Goal: Task Accomplishment & Management: Use online tool/utility

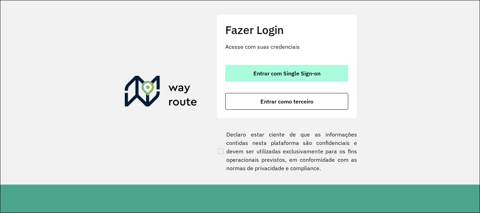
click at [311, 76] on span "Entrar com Single Sign-on" at bounding box center [286, 74] width 67 height 6
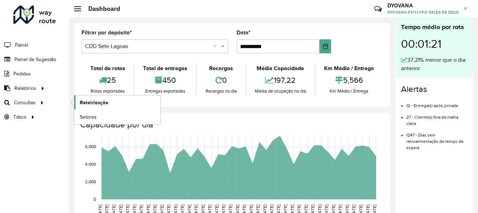
click at [82, 102] on span "Roteirização" at bounding box center [94, 102] width 28 height 7
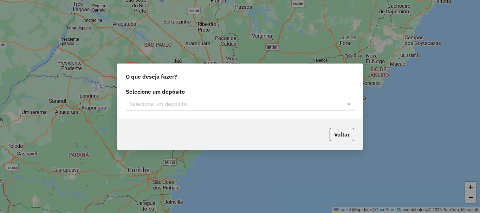
click at [155, 104] on input "text" at bounding box center [232, 104] width 207 height 8
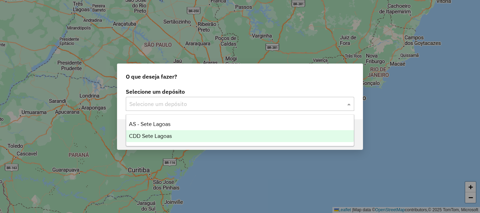
click at [156, 137] on span "CDD Sete Lagoas" at bounding box center [150, 136] width 43 height 6
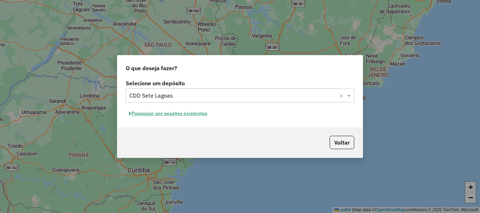
click at [169, 113] on button "Pesquisar por sessões existentes" at bounding box center [168, 113] width 85 height 11
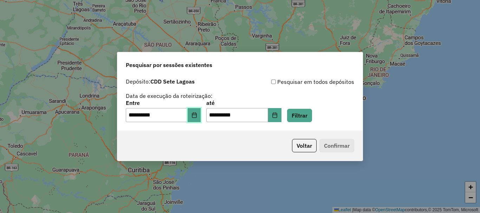
click at [197, 115] on icon "Choose Date" at bounding box center [194, 115] width 6 height 6
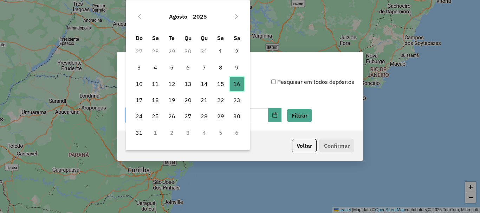
click at [235, 85] on span "16" at bounding box center [237, 84] width 14 height 14
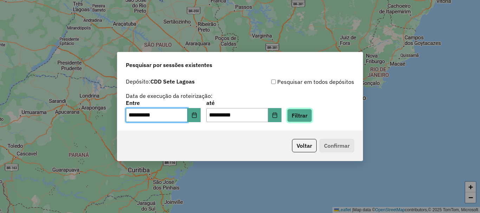
click at [306, 118] on button "Filtrar" at bounding box center [299, 115] width 25 height 13
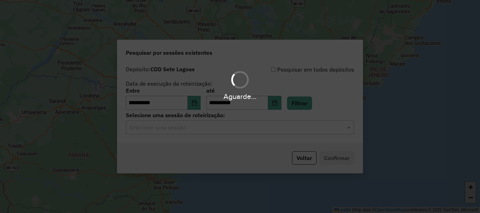
click at [207, 130] on div "Aguarde..." at bounding box center [240, 106] width 480 height 213
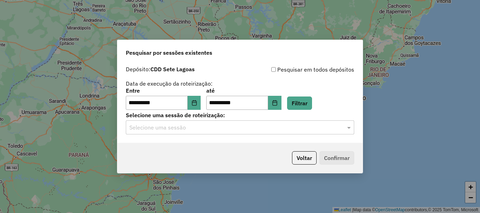
click at [206, 131] on input "text" at bounding box center [232, 128] width 207 height 8
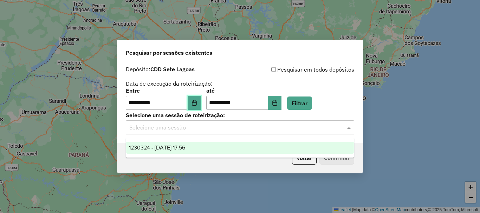
click at [193, 105] on button "Choose Date" at bounding box center [194, 103] width 13 height 14
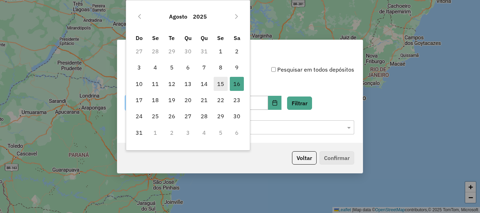
click at [221, 87] on span "15" at bounding box center [221, 84] width 14 height 14
type input "**********"
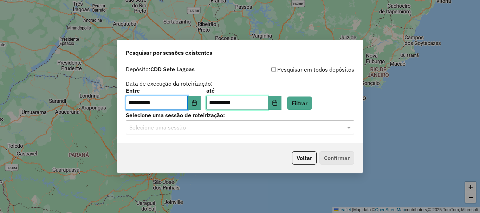
click at [234, 100] on input "**********" at bounding box center [237, 103] width 62 height 14
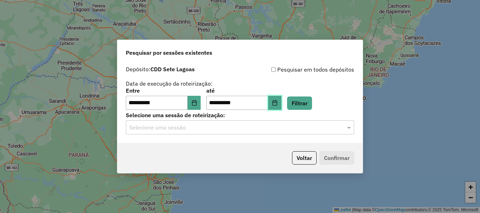
click at [280, 103] on button "Choose Date" at bounding box center [274, 103] width 13 height 14
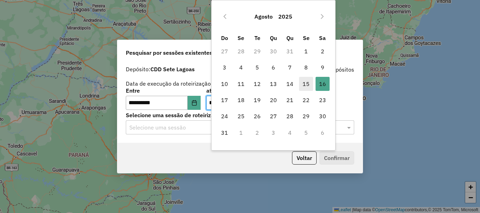
click at [310, 82] on span "15" at bounding box center [306, 84] width 14 height 14
type input "**********"
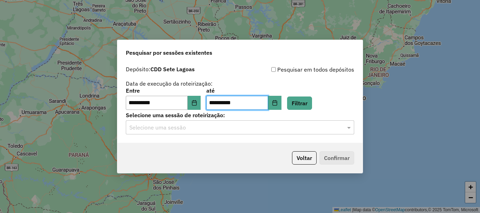
click at [250, 137] on div "**********" at bounding box center [239, 103] width 245 height 80
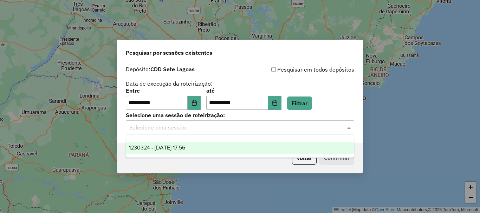
click at [230, 131] on input "text" at bounding box center [232, 128] width 207 height 8
click at [185, 145] on span "1230324 - 16/08/2025 17:56" at bounding box center [157, 148] width 56 height 6
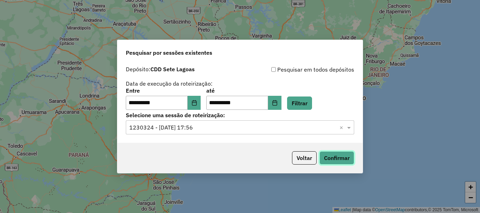
click at [336, 159] on button "Confirmar" at bounding box center [336, 157] width 35 height 13
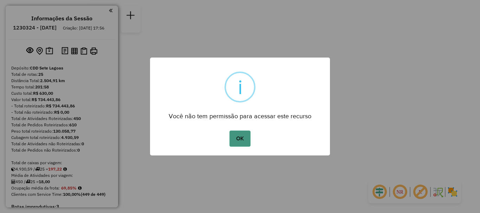
click at [235, 134] on button "OK" at bounding box center [239, 139] width 21 height 16
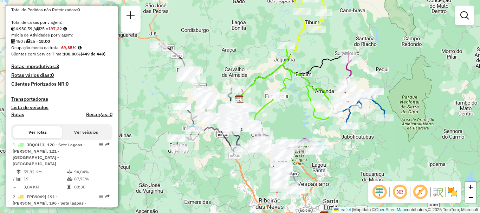
scroll to position [211, 0]
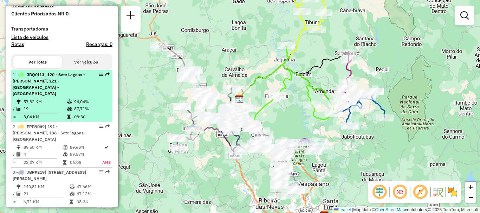
click at [58, 113] on table "57,82 KM 94,04% / 19 87,71% = 3,04 KM 08:30" at bounding box center [62, 109] width 98 height 22
select select "**********"
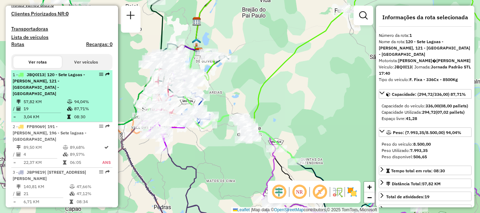
click at [60, 108] on td "19" at bounding box center [45, 108] width 44 height 7
drag, startPoint x: 61, startPoint y: 109, endPoint x: 53, endPoint y: 112, distance: 8.4
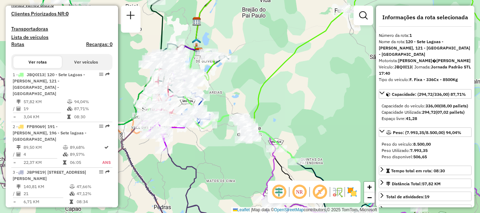
drag, startPoint x: 53, startPoint y: 112, endPoint x: 267, endPoint y: 137, distance: 215.7
click at [267, 137] on icon at bounding box center [253, 138] width 88 height 47
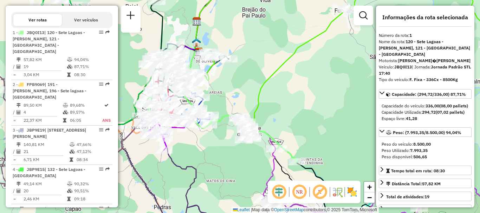
scroll to position [282, 0]
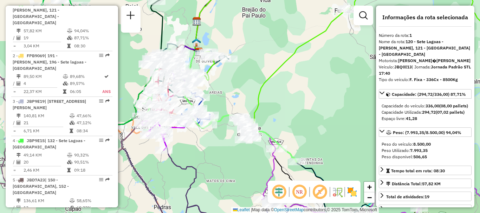
click at [272, 141] on icon at bounding box center [253, 138] width 88 height 47
click at [271, 138] on icon at bounding box center [253, 138] width 88 height 47
click at [269, 136] on icon at bounding box center [253, 138] width 88 height 47
click at [269, 136] on icon at bounding box center [252, 138] width 88 height 47
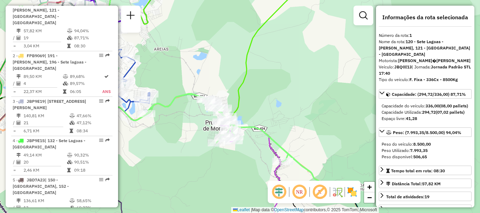
click at [261, 132] on icon at bounding box center [234, 141] width 177 height 95
drag, startPoint x: 263, startPoint y: 132, endPoint x: 257, endPoint y: 135, distance: 6.6
click at [264, 132] on icon at bounding box center [234, 141] width 177 height 95
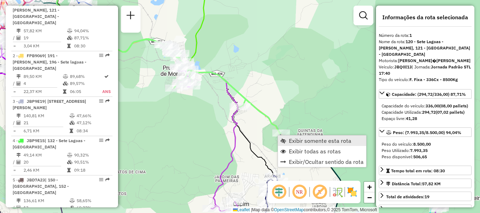
click at [293, 144] on link "Exibir somente esta rota" at bounding box center [322, 141] width 88 height 11
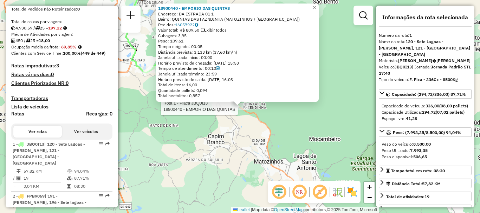
scroll to position [0, 0]
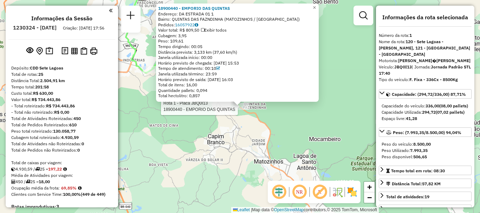
click at [198, 135] on div "Rota 1 - Placa JBQ0I13 18900440 - EMPORIO DAS QUINTAS 18900440 - EMPORIO DAS QU…" at bounding box center [240, 106] width 480 height 213
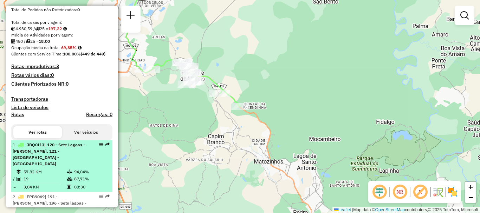
scroll to position [211, 0]
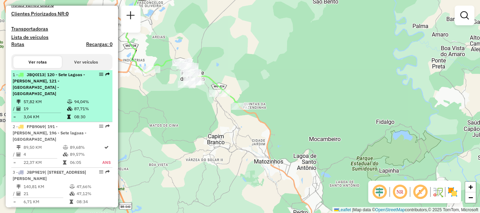
click at [67, 92] on div "1 - JBQ0I13 | 120 - Sete Lagoas - Prudente de Moraes, 121 - Sete Lagoas - Cháca…" at bounding box center [50, 84] width 74 height 25
select select "**********"
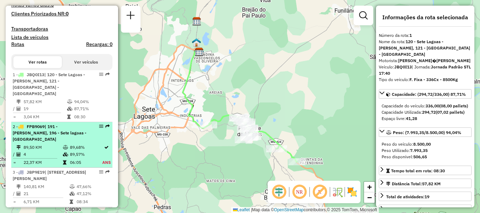
click at [57, 144] on td "89,50 KM" at bounding box center [42, 147] width 39 height 7
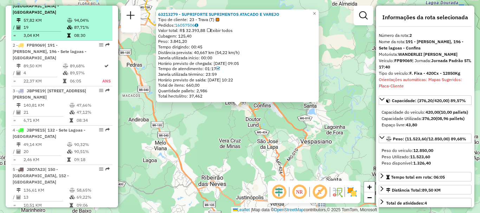
scroll to position [117, 0]
